Goal: Check status: Check status

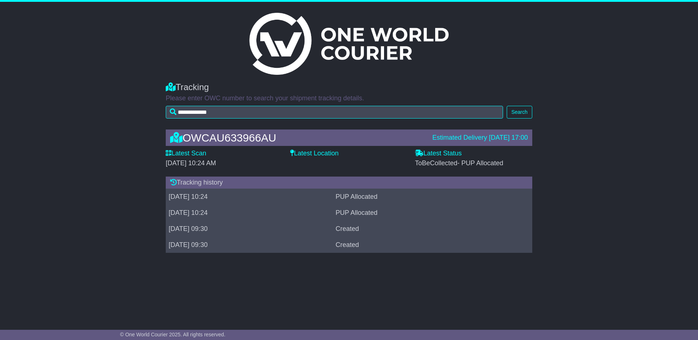
click at [350, 50] on img at bounding box center [348, 44] width 199 height 62
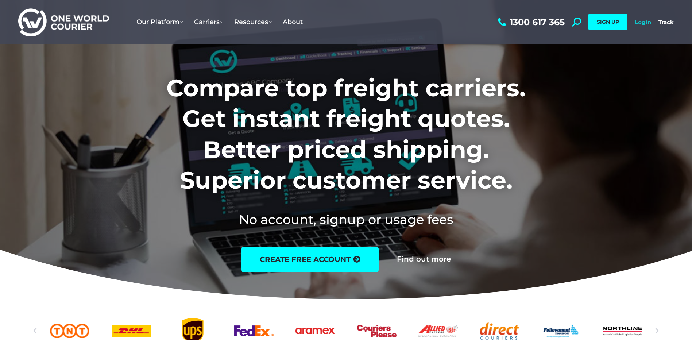
click at [645, 21] on link "Login" at bounding box center [643, 22] width 16 height 7
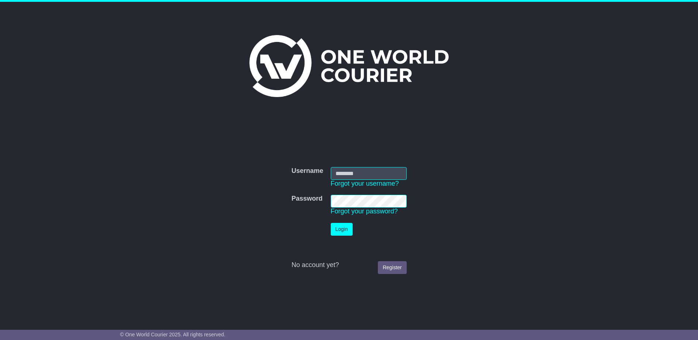
type input "**********"
click at [339, 228] on button "Login" at bounding box center [342, 229] width 22 height 13
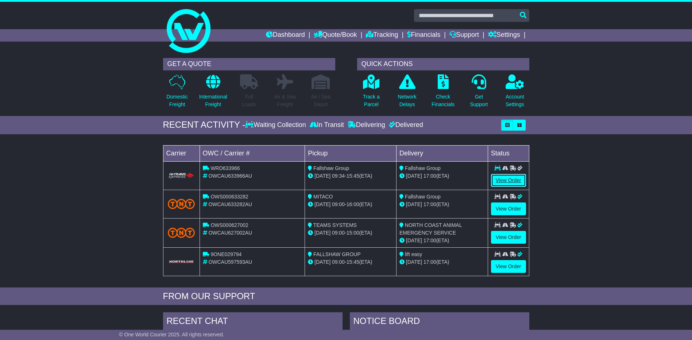
click at [505, 178] on link "View Order" at bounding box center [508, 180] width 35 height 13
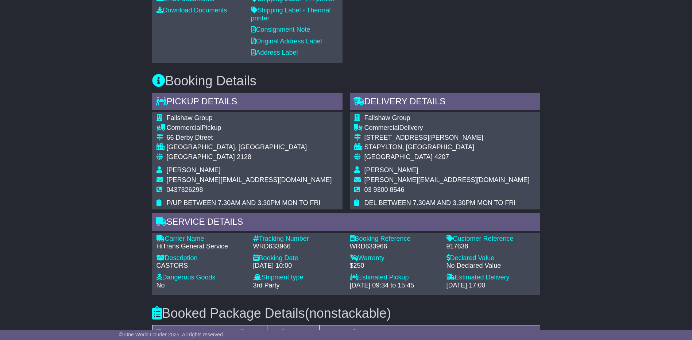
scroll to position [474, 0]
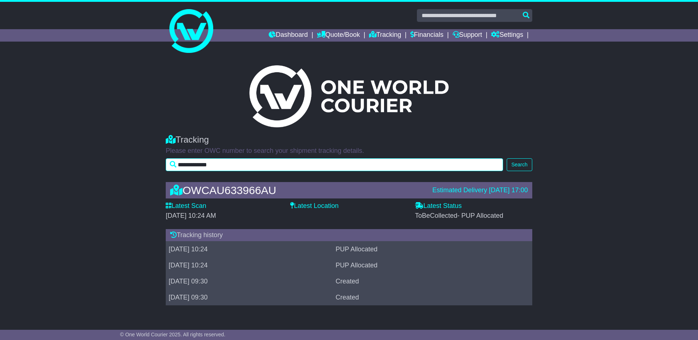
click at [171, 165] on input "**********" at bounding box center [334, 164] width 337 height 13
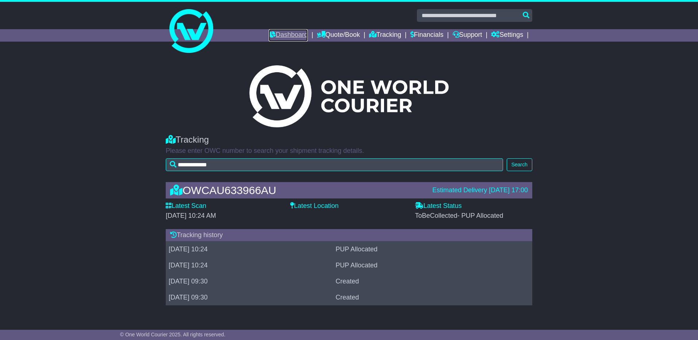
click at [274, 34] on link "Dashboard" at bounding box center [288, 35] width 39 height 12
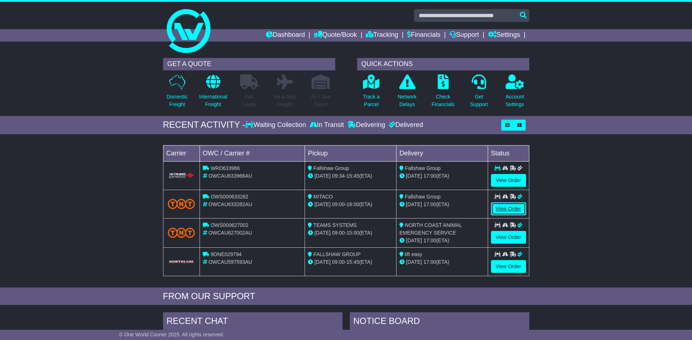
click at [504, 207] on link "View Order" at bounding box center [508, 209] width 35 height 13
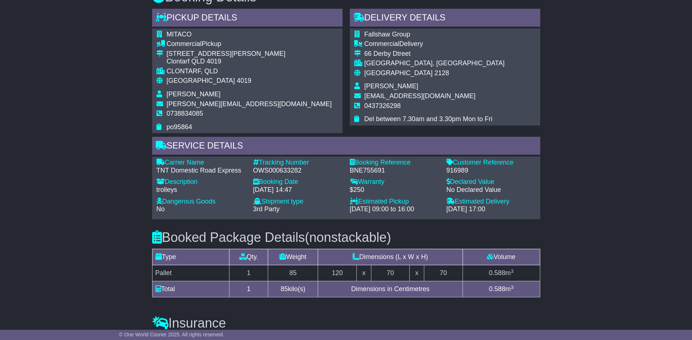
scroll to position [438, 0]
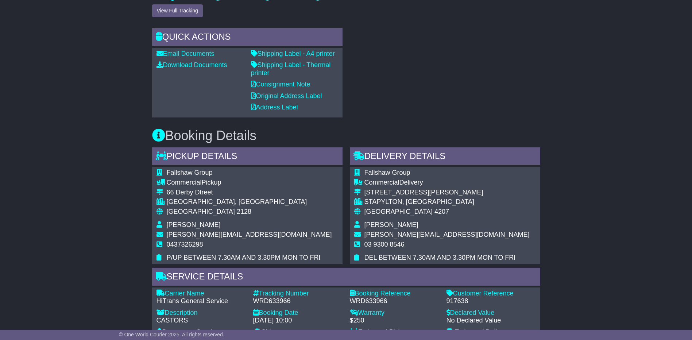
scroll to position [328, 0]
